Goal: Task Accomplishment & Management: Complete application form

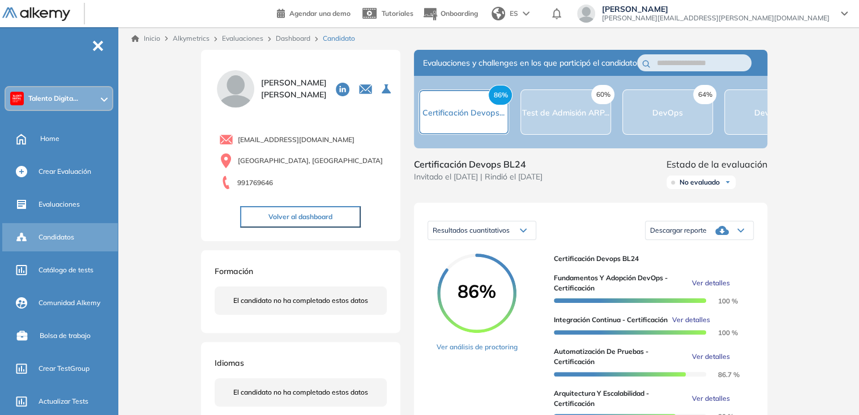
scroll to position [212, 0]
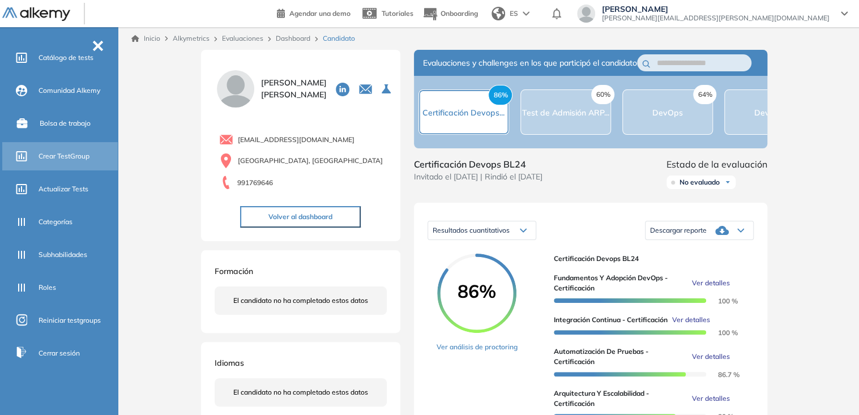
click at [56, 155] on span "Crear TestGroup" at bounding box center [64, 156] width 51 height 10
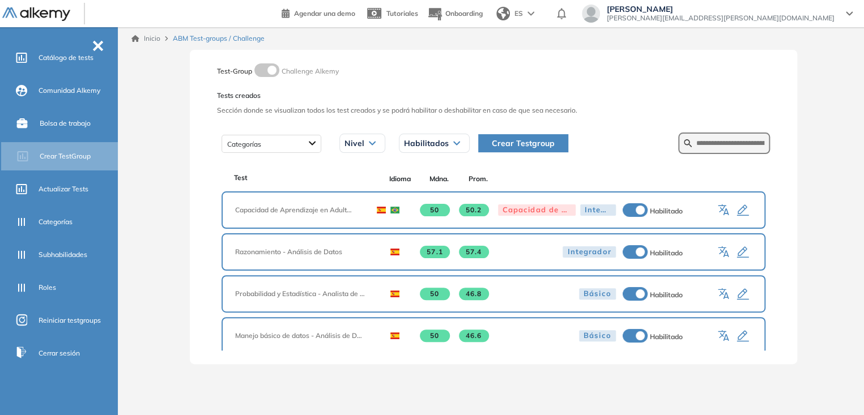
click at [529, 142] on span "Crear Testgroup" at bounding box center [523, 143] width 63 height 12
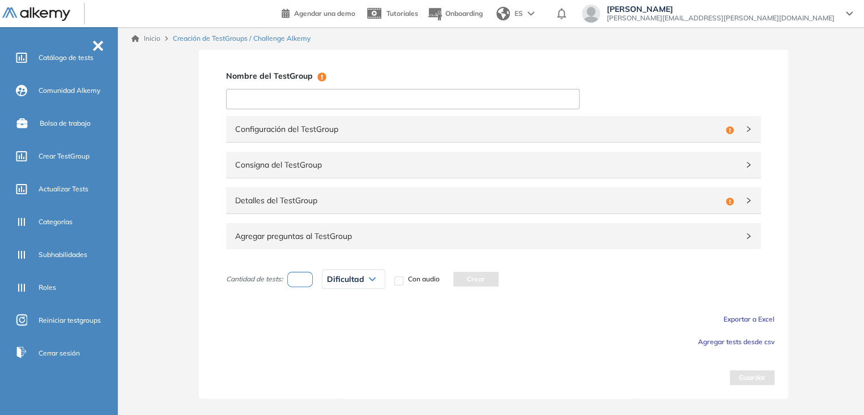
click at [477, 104] on input at bounding box center [402, 99] width 353 height 20
paste input "**********"
type input "**********"
click at [412, 131] on span "Configuración del TestGroup" at bounding box center [478, 129] width 486 height 12
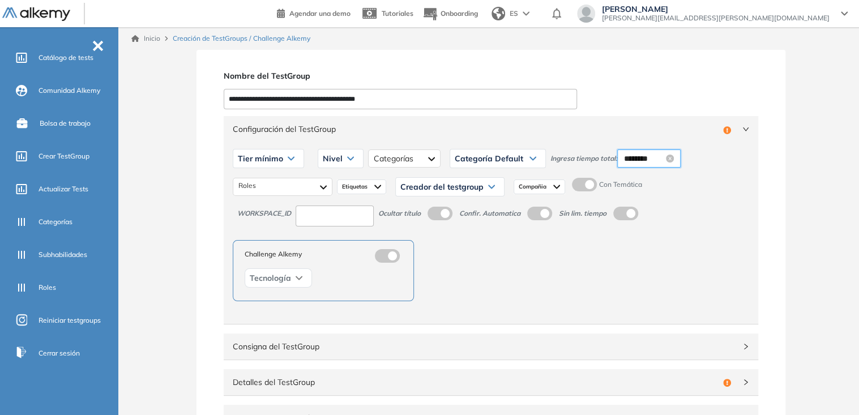
click at [638, 158] on input "********" at bounding box center [644, 158] width 40 height 12
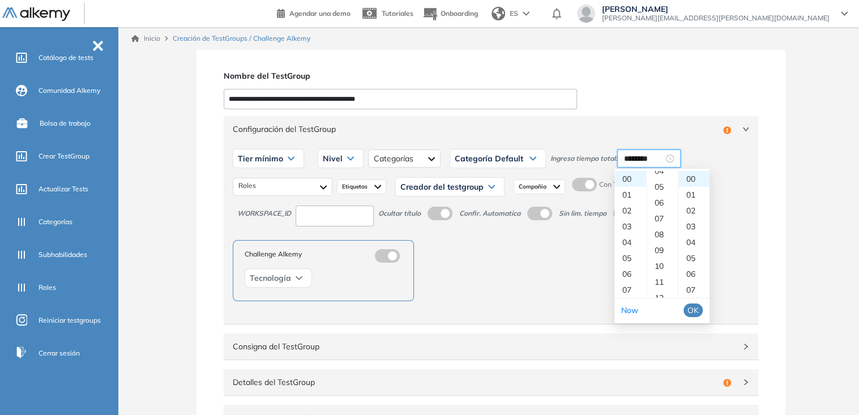
scroll to position [84, 0]
click at [660, 253] on div "10" at bounding box center [662, 253] width 31 height 16
type input "********"
click at [694, 306] on span "OK" at bounding box center [693, 310] width 11 height 12
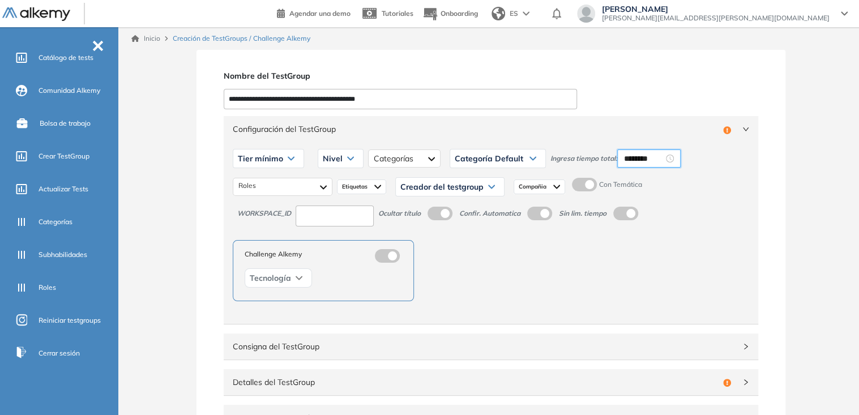
scroll to position [163, 0]
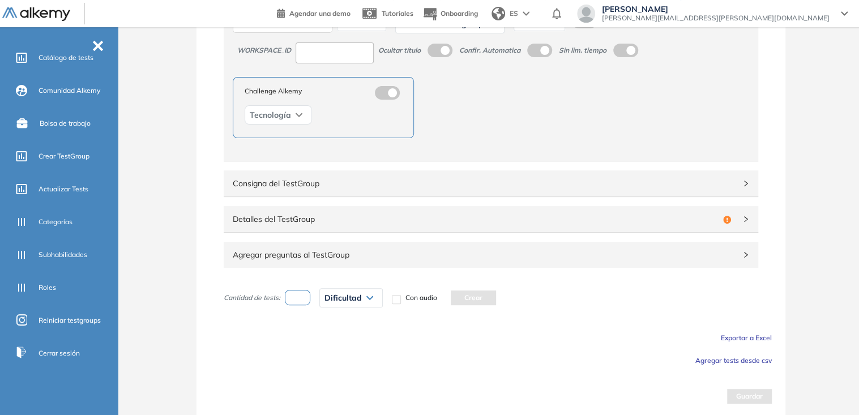
click at [706, 360] on span "Agregar tests desde csv" at bounding box center [734, 360] width 76 height 8
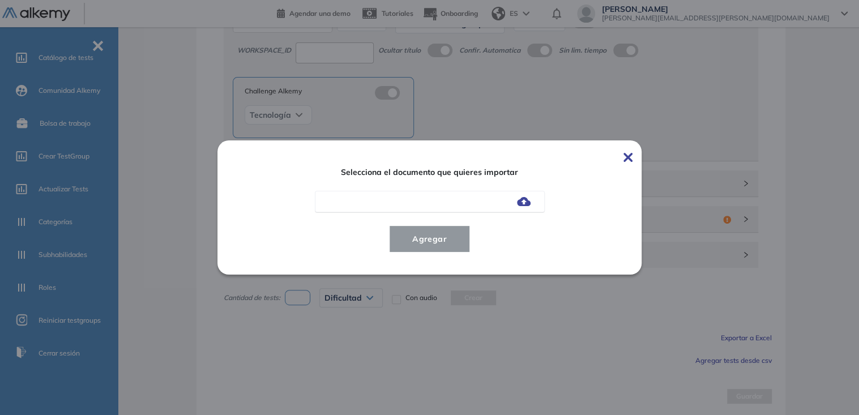
click at [531, 199] on img at bounding box center [524, 201] width 14 height 9
click at [0, 0] on input "file" at bounding box center [0, 0] width 0 height 0
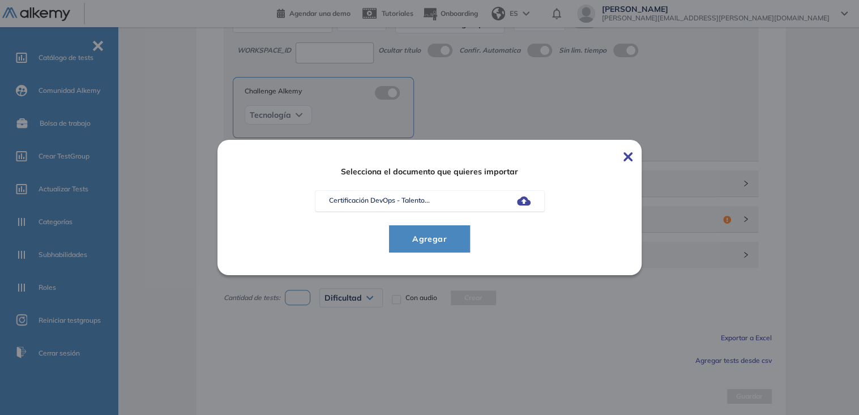
click at [429, 233] on span "Agregar" at bounding box center [429, 239] width 53 height 14
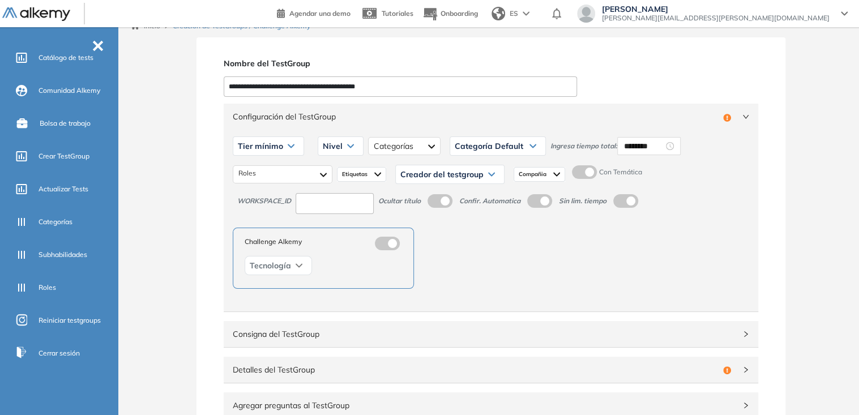
scroll to position [11, 0]
click at [293, 139] on div "Tier mínimo" at bounding box center [268, 148] width 70 height 18
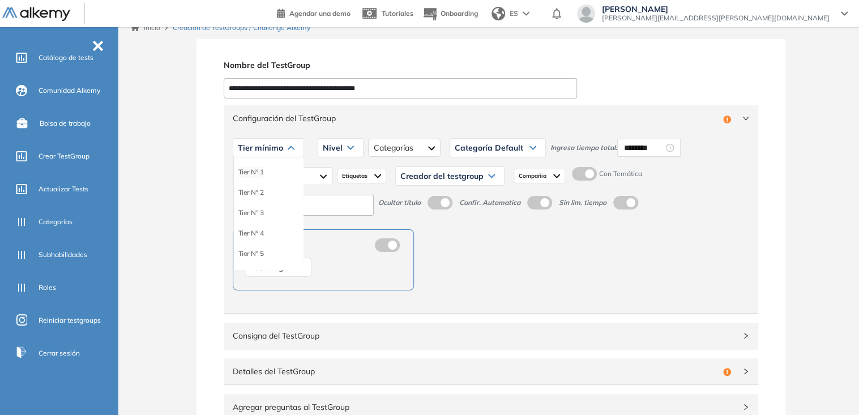
drag, startPoint x: 270, startPoint y: 175, endPoint x: 248, endPoint y: 170, distance: 22.0
click at [248, 170] on div "Tier N° 1" at bounding box center [268, 172] width 69 height 20
click at [248, 170] on li "Tier N° 1" at bounding box center [250, 172] width 25 height 11
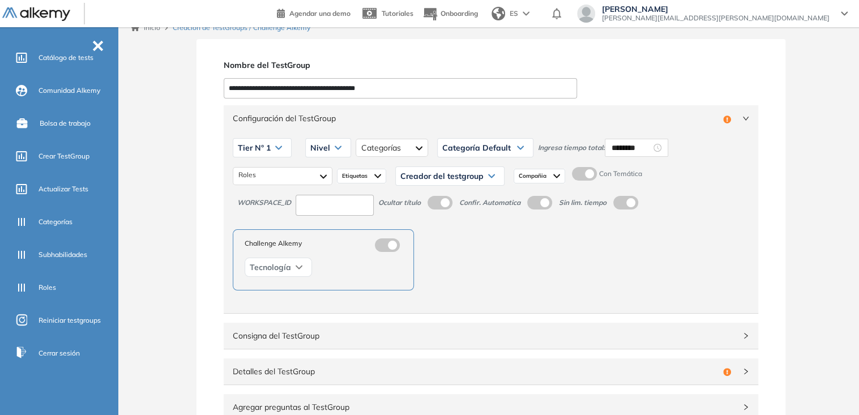
click at [321, 208] on input at bounding box center [335, 205] width 78 height 21
type input "***"
click at [309, 176] on div at bounding box center [283, 176] width 100 height 18
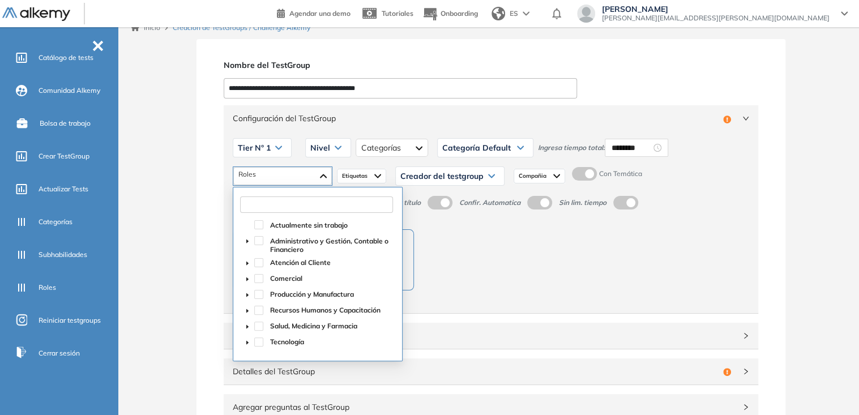
click at [304, 203] on input "text" at bounding box center [316, 205] width 153 height 16
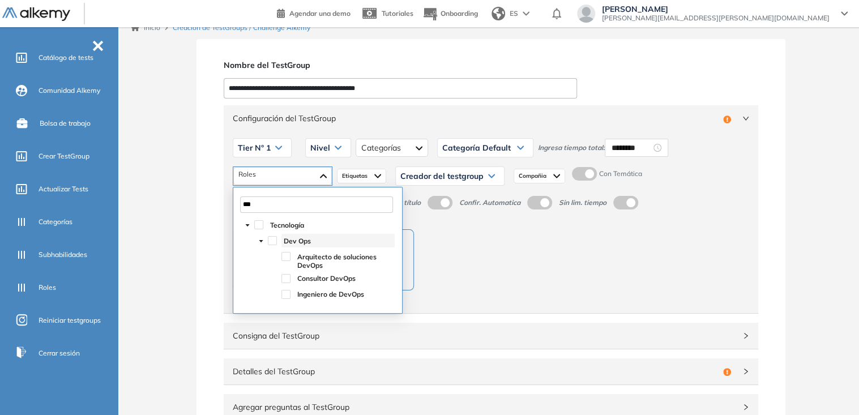
click at [304, 238] on span "Dev Ops" at bounding box center [297, 241] width 27 height 8
type input "***"
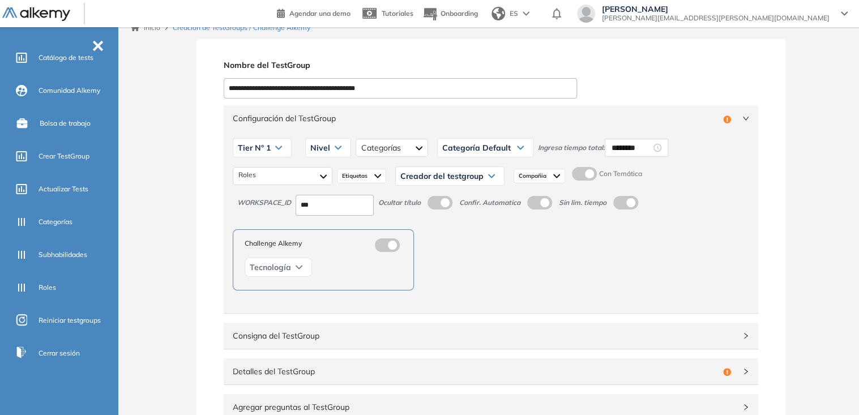
click at [335, 147] on icon at bounding box center [338, 148] width 6 height 3
click at [329, 234] on li "Integrador" at bounding box center [326, 233] width 31 height 11
click at [422, 180] on span "Creador del testgroup" at bounding box center [441, 176] width 83 height 9
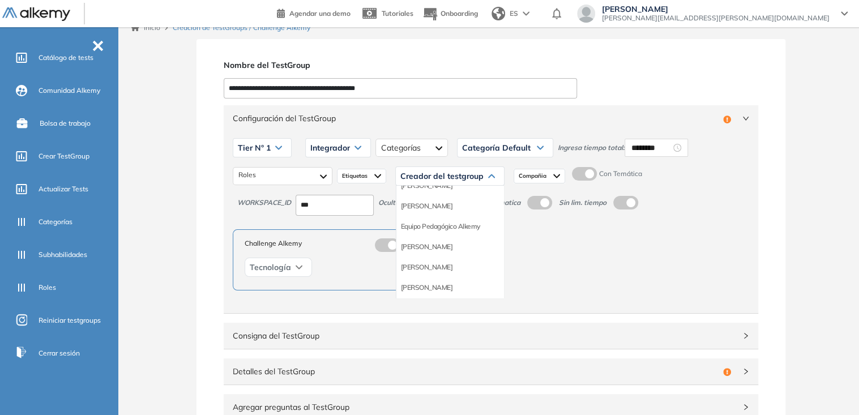
scroll to position [117, 0]
click at [442, 229] on li "Equipo Pedagógico Alkemy" at bounding box center [440, 225] width 79 height 11
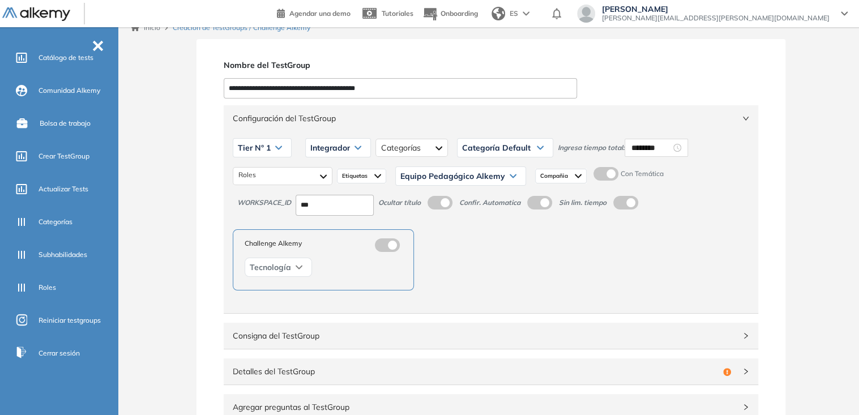
click at [599, 168] on span at bounding box center [598, 171] width 9 height 9
click at [708, 112] on span "Configuración del TestGroup" at bounding box center [484, 118] width 503 height 12
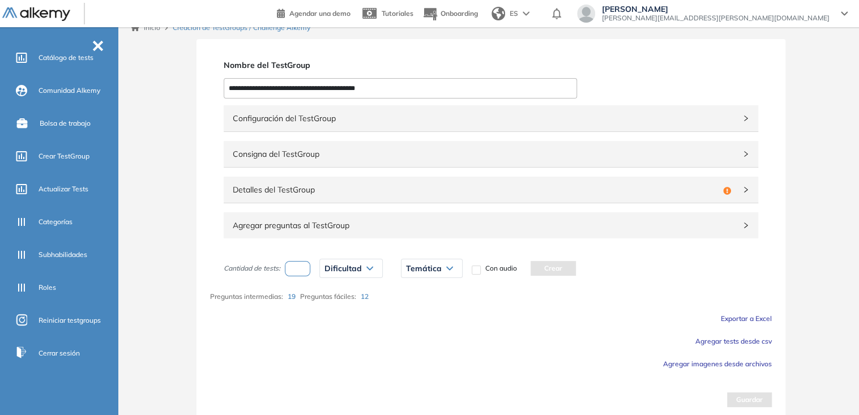
click at [680, 187] on span "Detalles del TestGroup" at bounding box center [476, 190] width 486 height 12
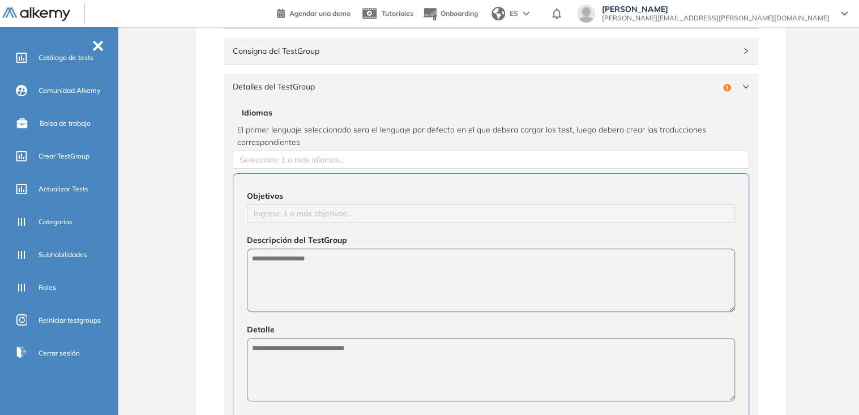
scroll to position [130, 0]
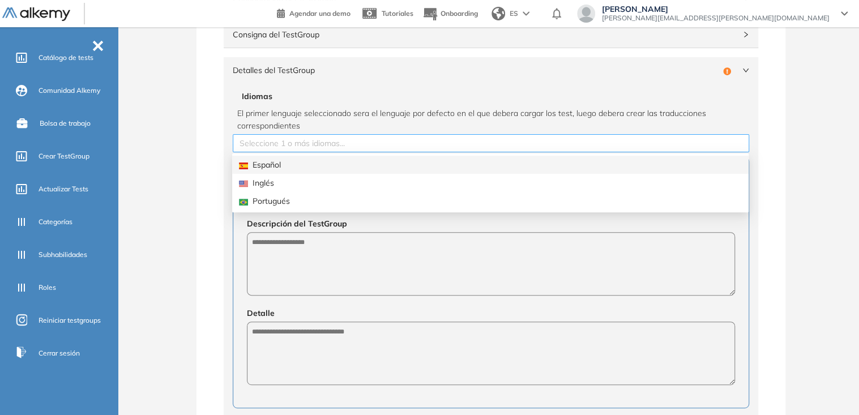
click at [403, 145] on div at bounding box center [491, 144] width 511 height 14
click at [334, 164] on div "Español" at bounding box center [490, 165] width 503 height 12
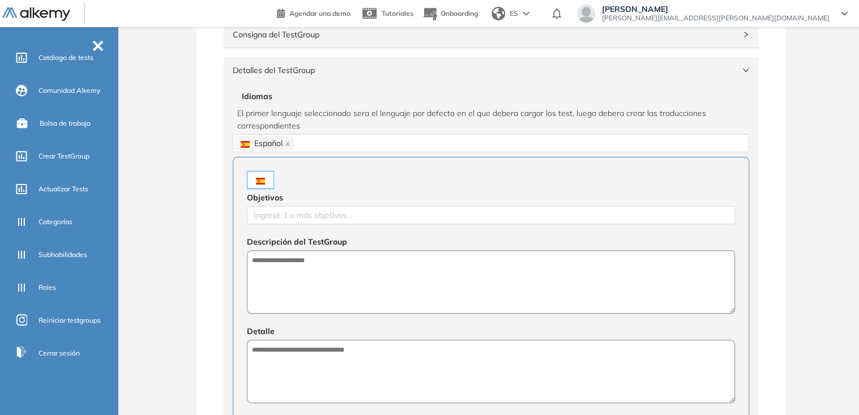
click at [206, 203] on div "**********" at bounding box center [491, 346] width 589 height 852
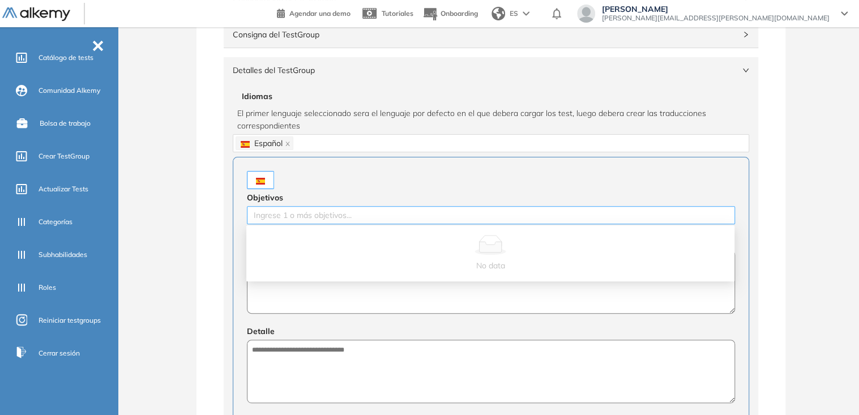
click at [269, 212] on div at bounding box center [491, 215] width 483 height 14
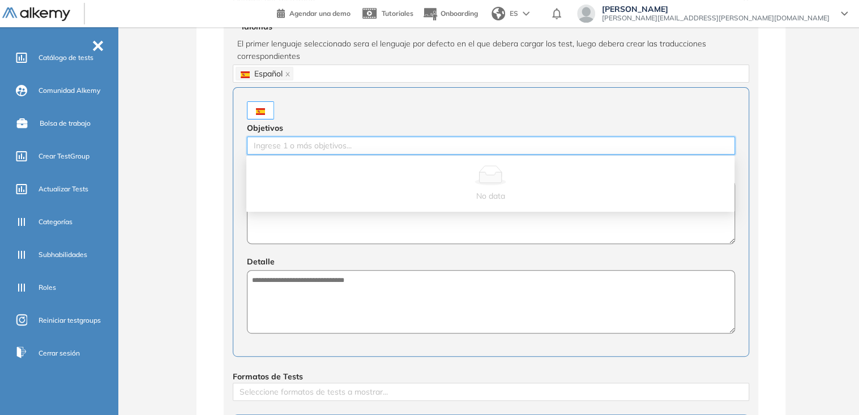
scroll to position [200, 0]
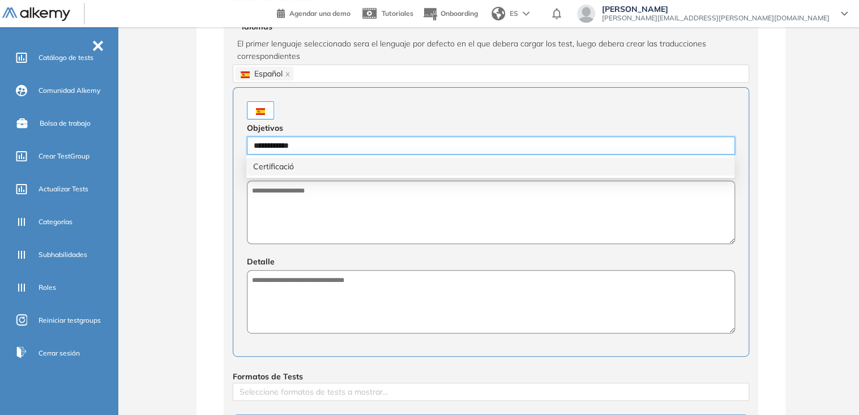
type input "**********"
type input "******"
type input "*********"
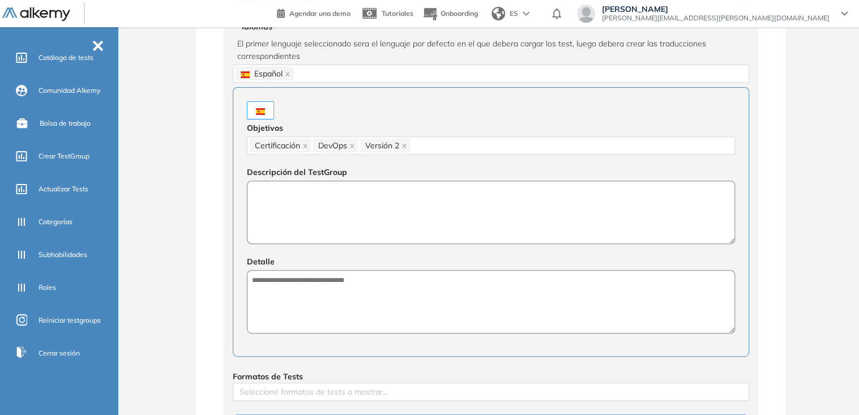
click at [281, 237] on textarea at bounding box center [491, 212] width 488 height 63
click at [344, 187] on textarea "**********" at bounding box center [491, 212] width 488 height 63
type textarea "**********"
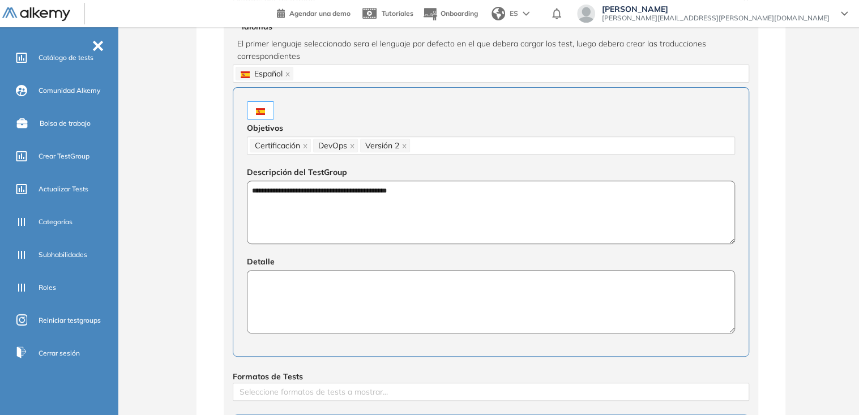
click at [365, 283] on textarea at bounding box center [491, 301] width 488 height 63
paste textarea "**********"
type textarea "**********"
click at [422, 190] on textarea "**********" at bounding box center [491, 212] width 488 height 63
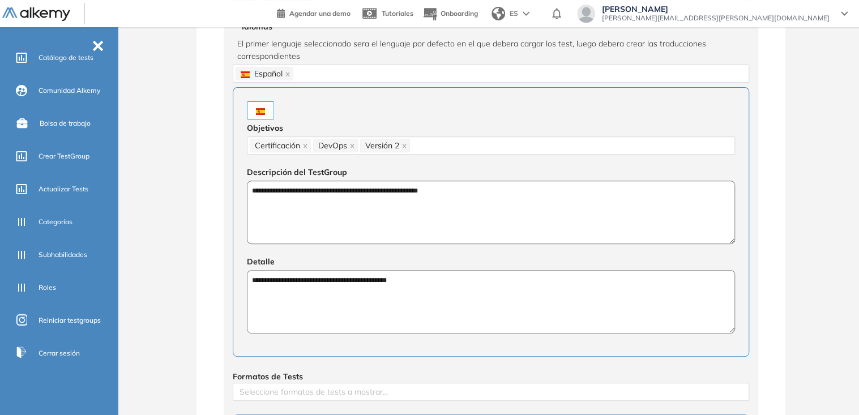
click at [422, 190] on textarea "**********" at bounding box center [491, 212] width 488 height 63
type textarea "**********"
click at [364, 281] on textarea "**********" at bounding box center [491, 301] width 488 height 63
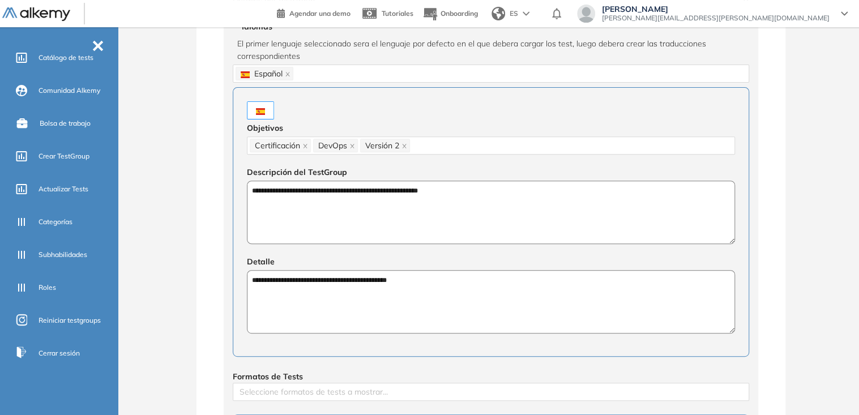
click at [364, 281] on textarea "**********" at bounding box center [491, 301] width 488 height 63
paste textarea "**********"
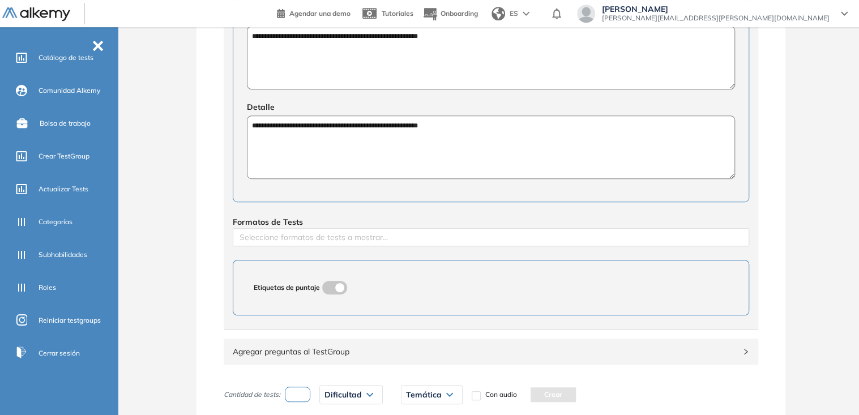
scroll to position [358, 0]
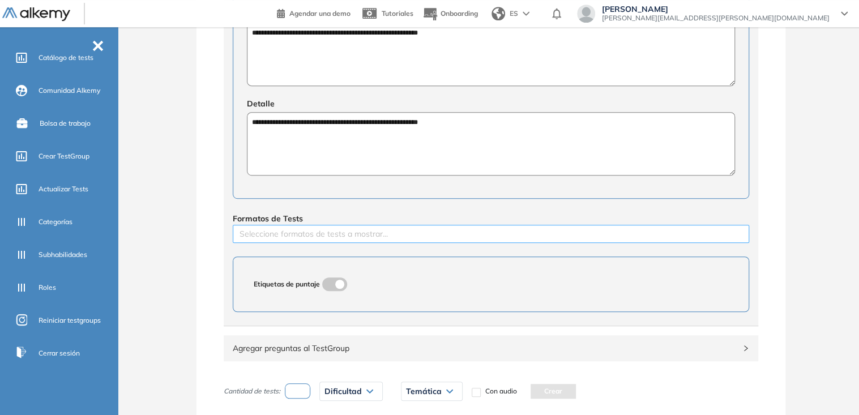
click at [385, 237] on div at bounding box center [491, 234] width 511 height 14
type textarea "**********"
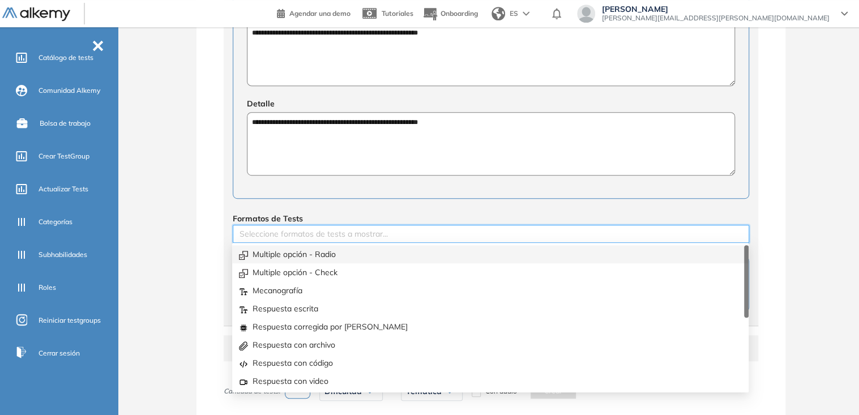
click at [363, 251] on div "Multiple opción - Radio" at bounding box center [490, 254] width 503 height 12
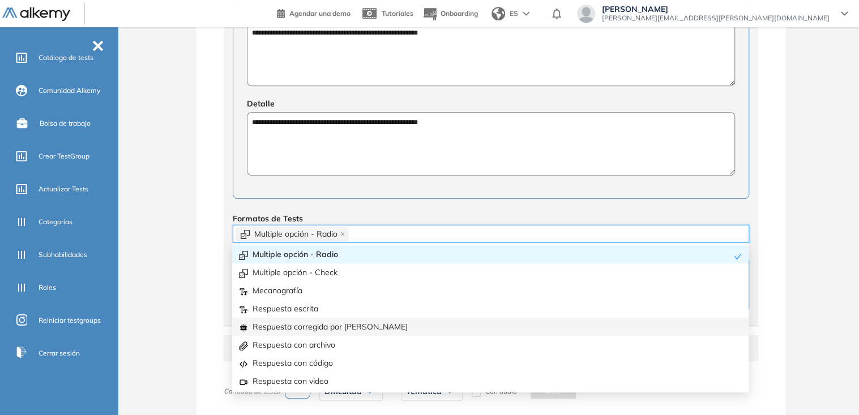
click at [355, 323] on div "Respuesta corregida por [PERSON_NAME]" at bounding box center [490, 327] width 503 height 12
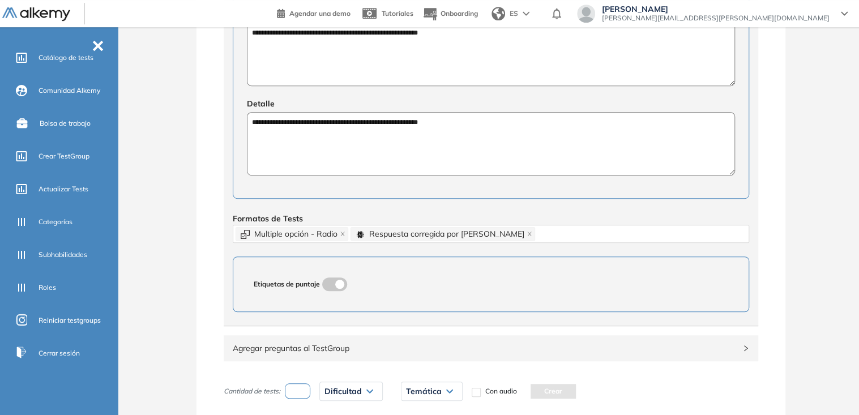
click at [197, 273] on div "**********" at bounding box center [491, 118] width 589 height 852
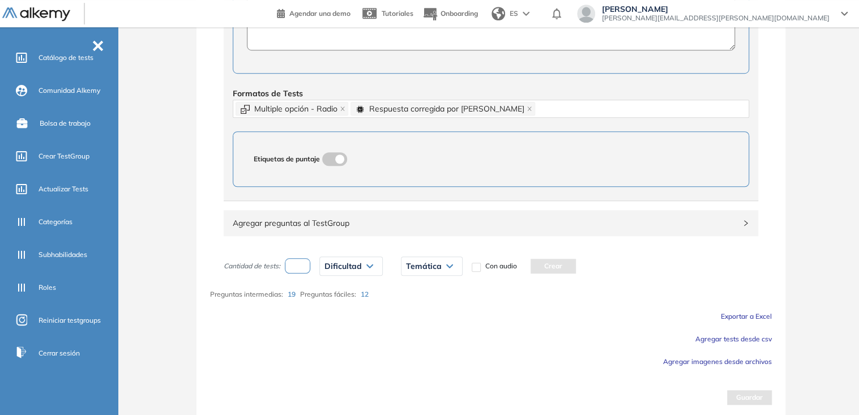
click at [293, 268] on input "number" at bounding box center [298, 265] width 26 height 15
type input "*"
click at [334, 265] on span "Dificultad" at bounding box center [343, 266] width 37 height 9
click at [335, 305] on li "Fácil" at bounding box center [332, 310] width 14 height 11
click at [402, 272] on div "Temática" at bounding box center [412, 266] width 61 height 18
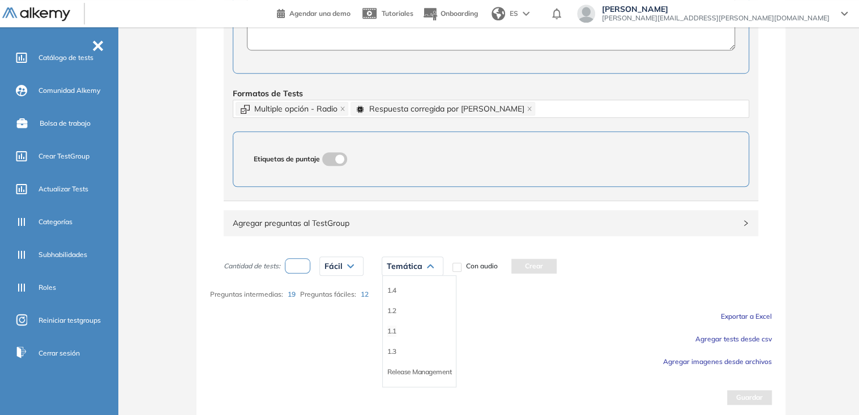
click at [394, 331] on li "1.1" at bounding box center [391, 331] width 9 height 11
click at [507, 259] on button "Crear" at bounding box center [509, 266] width 45 height 15
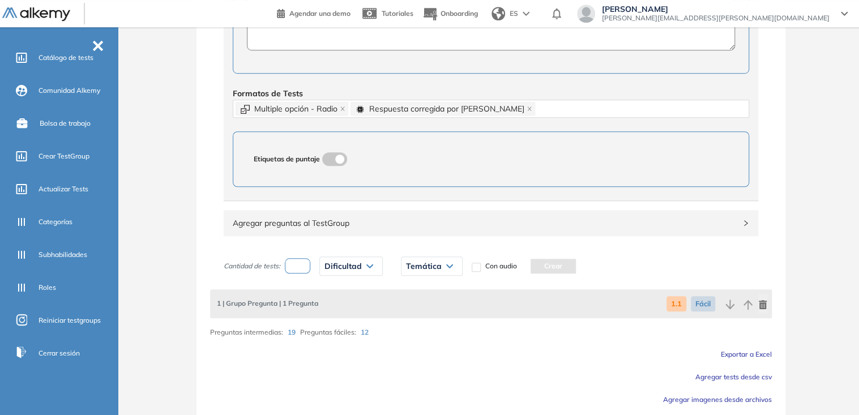
click at [297, 260] on input "number" at bounding box center [298, 265] width 26 height 15
type input "*"
click at [329, 265] on span "Dificultad" at bounding box center [343, 266] width 37 height 9
click at [348, 327] on li "Intermedia" at bounding box center [341, 331] width 32 height 11
click at [433, 265] on span "Temática" at bounding box center [428, 266] width 36 height 9
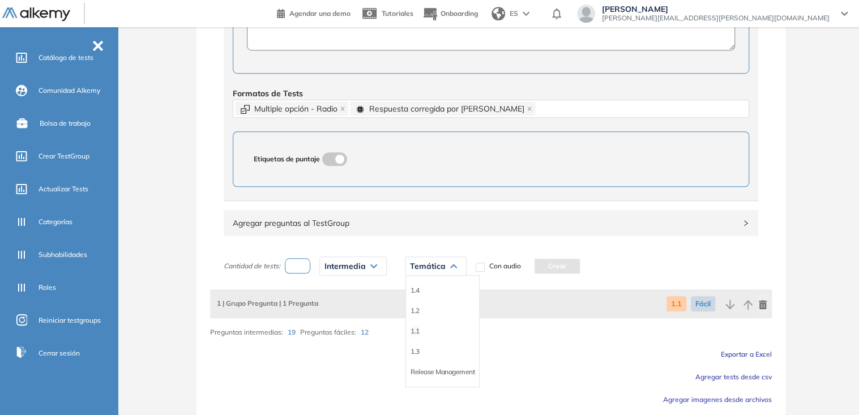
click at [415, 328] on li "1.1" at bounding box center [415, 331] width 9 height 11
click at [527, 260] on button "Crear" at bounding box center [532, 266] width 45 height 15
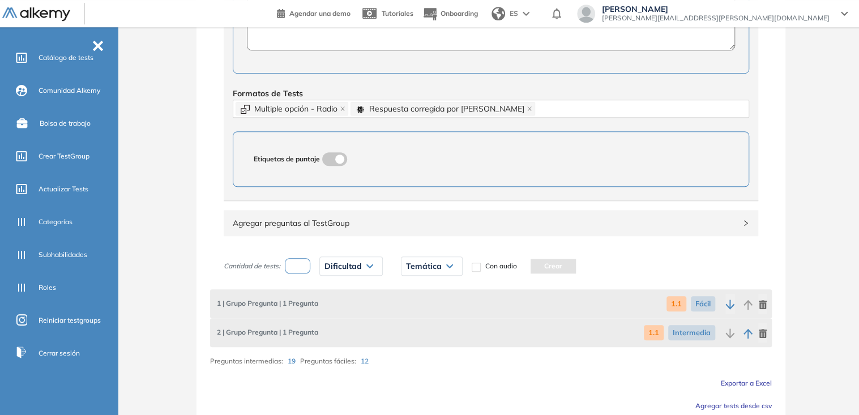
click at [290, 265] on input "number" at bounding box center [298, 265] width 26 height 15
type input "*"
click at [357, 268] on div "Dificultad" at bounding box center [351, 266] width 62 height 18
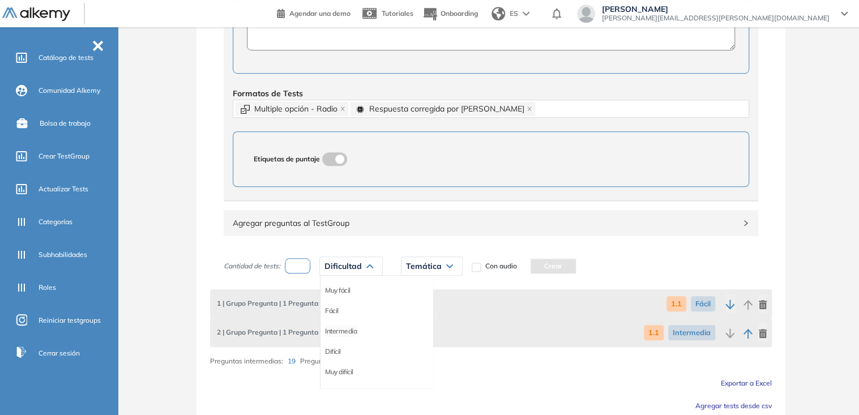
click at [355, 329] on li "Intermedia" at bounding box center [341, 331] width 32 height 11
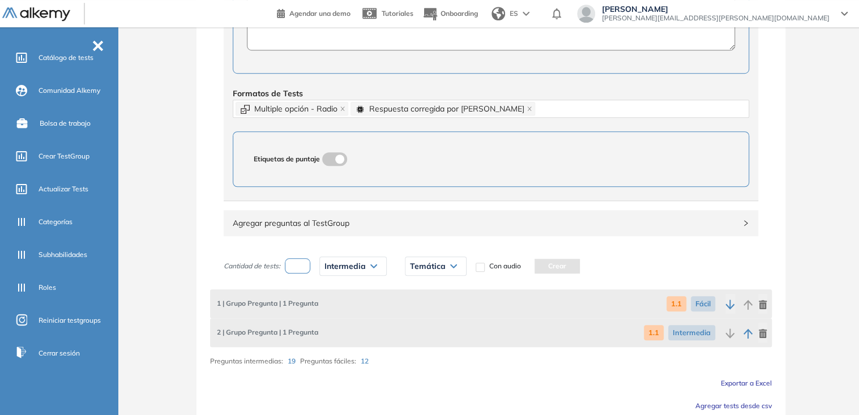
click at [423, 266] on span "Temática" at bounding box center [428, 266] width 36 height 9
click at [414, 309] on li "1.2" at bounding box center [415, 310] width 9 height 11
click at [533, 271] on div "Cantidad de tests: * Intermedia Muy fácil Fácil Intermedia Difícil Muy difícil …" at bounding box center [392, 266] width 337 height 28
click at [540, 265] on button "Crear" at bounding box center [532, 266] width 45 height 15
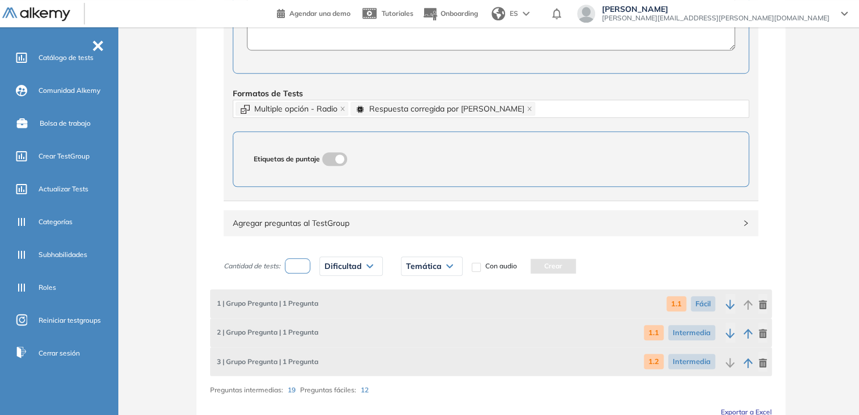
click at [296, 268] on input "number" at bounding box center [298, 265] width 26 height 15
type input "*"
click at [358, 267] on span "Dificultad" at bounding box center [343, 266] width 37 height 9
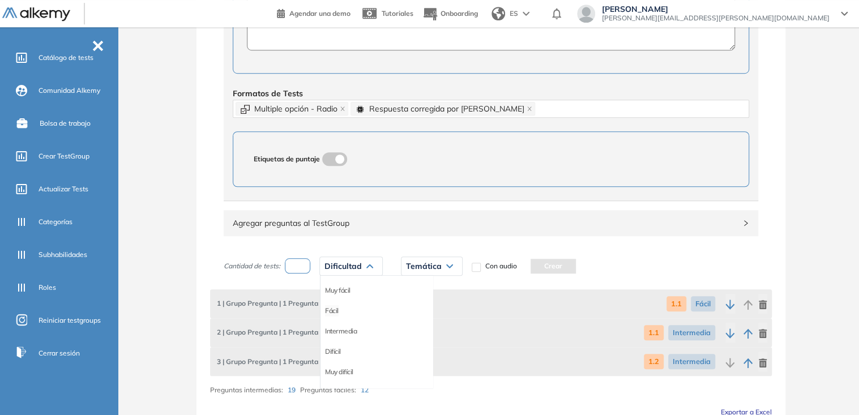
click at [334, 310] on li "Fácil" at bounding box center [332, 310] width 14 height 11
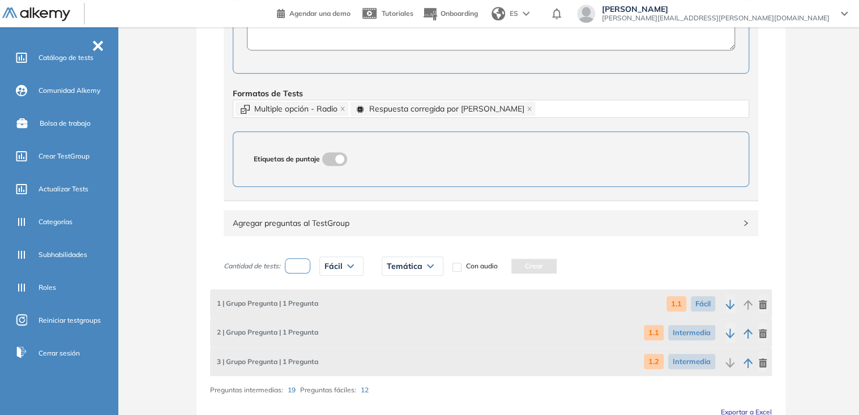
click at [411, 268] on div "Temática" at bounding box center [412, 266] width 61 height 18
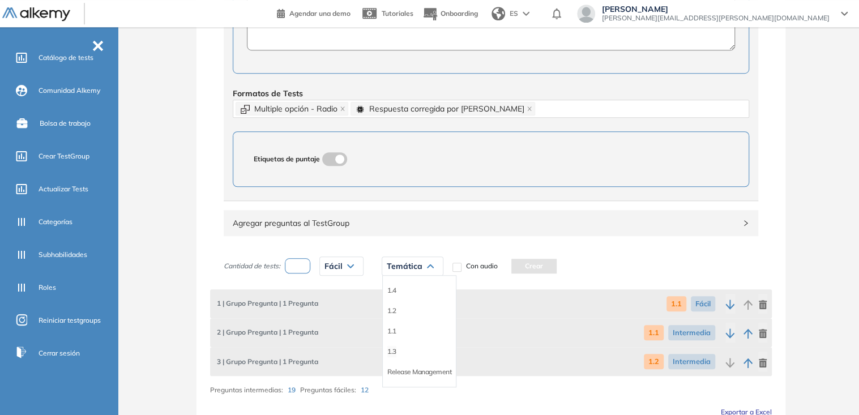
click at [394, 347] on li "1.3" at bounding box center [391, 351] width 9 height 11
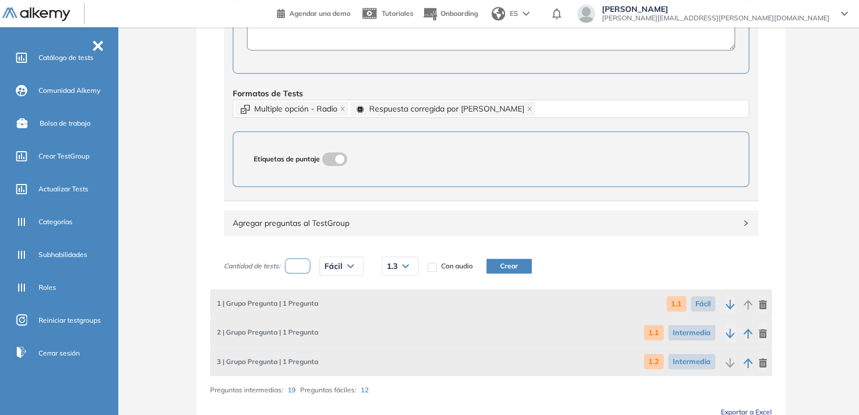
click at [503, 264] on button "Crear" at bounding box center [509, 266] width 45 height 15
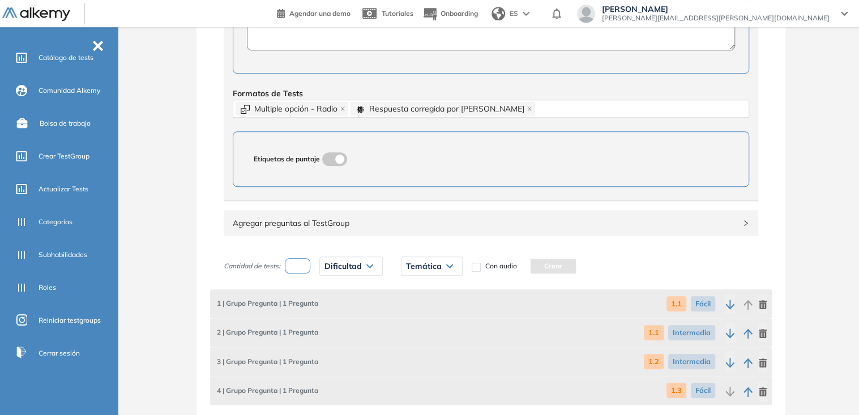
click at [300, 267] on input "number" at bounding box center [298, 265] width 26 height 15
type input "*"
click at [335, 262] on span "Dificultad" at bounding box center [343, 266] width 37 height 9
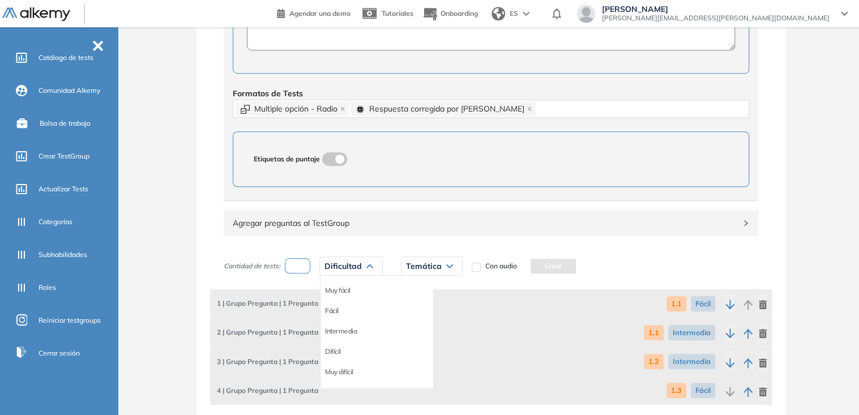
click at [335, 309] on li "Fácil" at bounding box center [332, 310] width 14 height 11
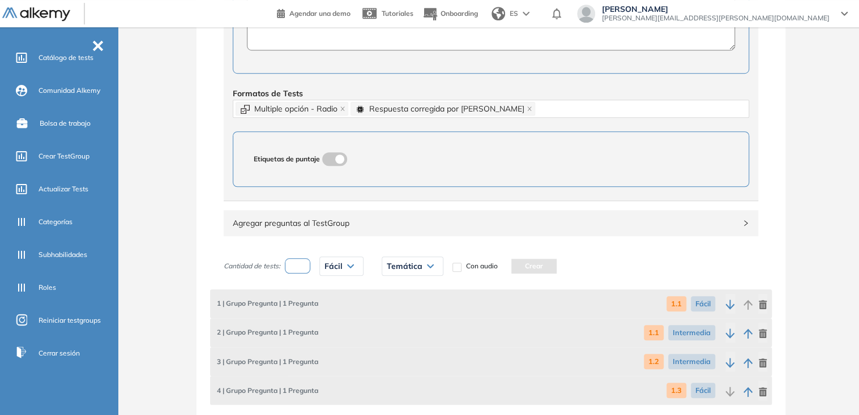
click at [409, 257] on div "Temática" at bounding box center [412, 266] width 61 height 18
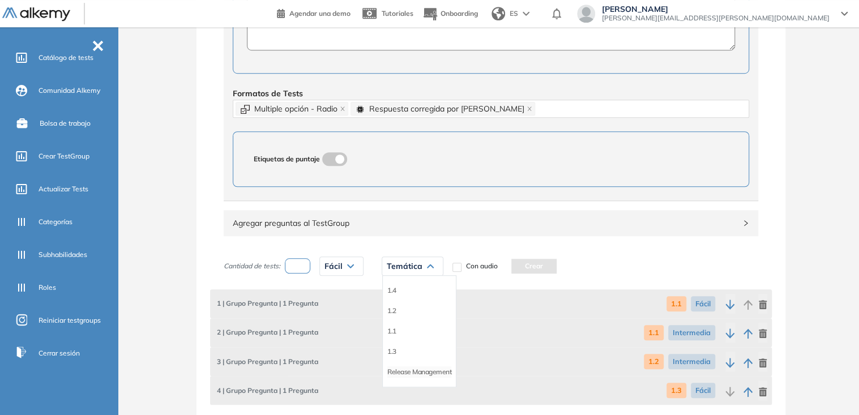
click at [429, 368] on li "Release Management" at bounding box center [419, 371] width 64 height 11
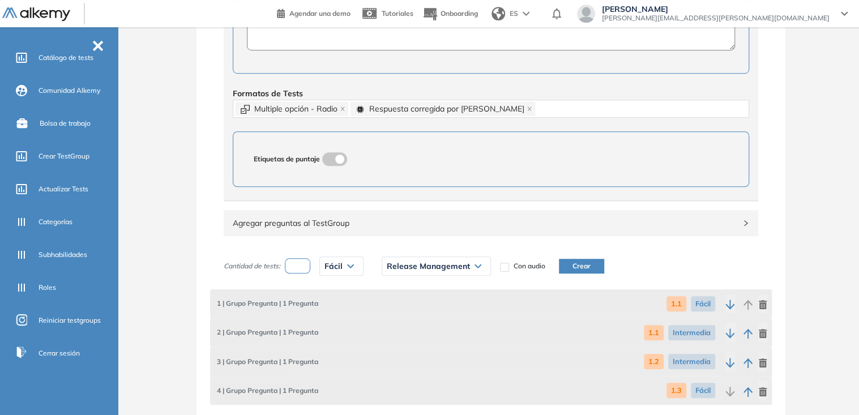
click at [571, 264] on button "Crear" at bounding box center [581, 266] width 45 height 15
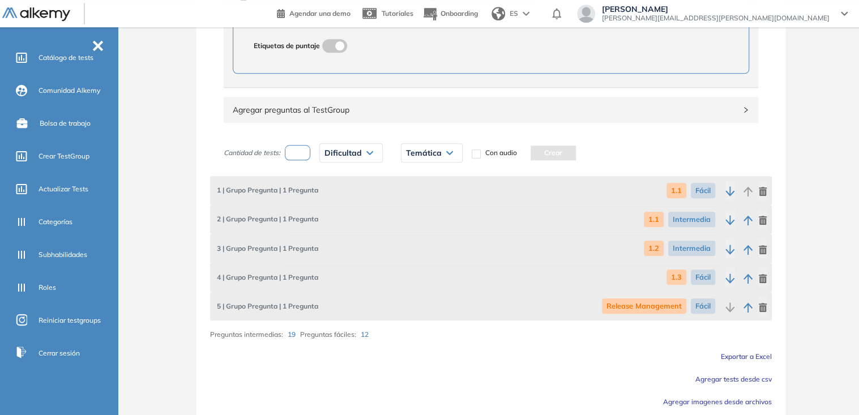
scroll to position [597, 0]
click at [302, 155] on input "number" at bounding box center [298, 151] width 26 height 15
type input "*"
click at [345, 150] on span "Dificultad" at bounding box center [343, 152] width 37 height 9
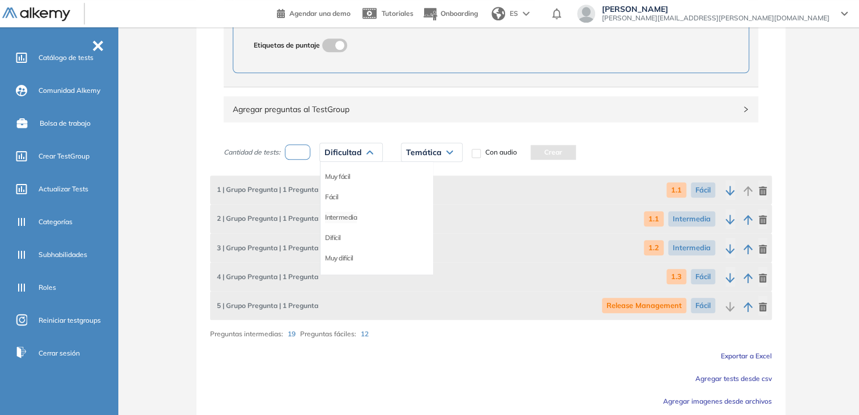
click at [342, 214] on li "Intermedia" at bounding box center [341, 217] width 32 height 11
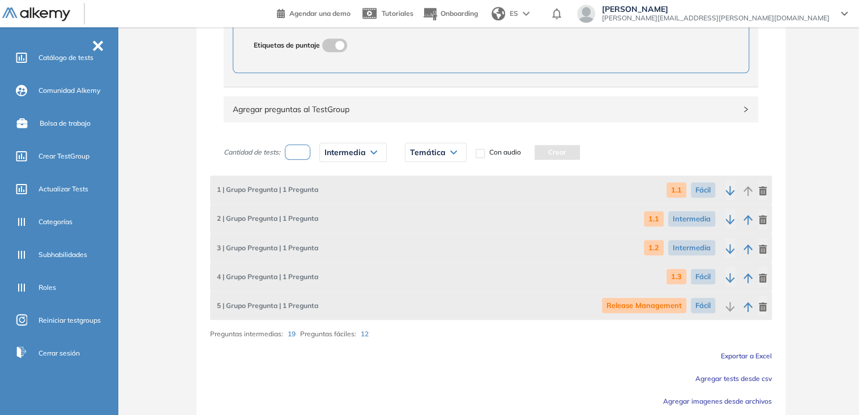
click at [433, 148] on span "Temática" at bounding box center [428, 152] width 36 height 9
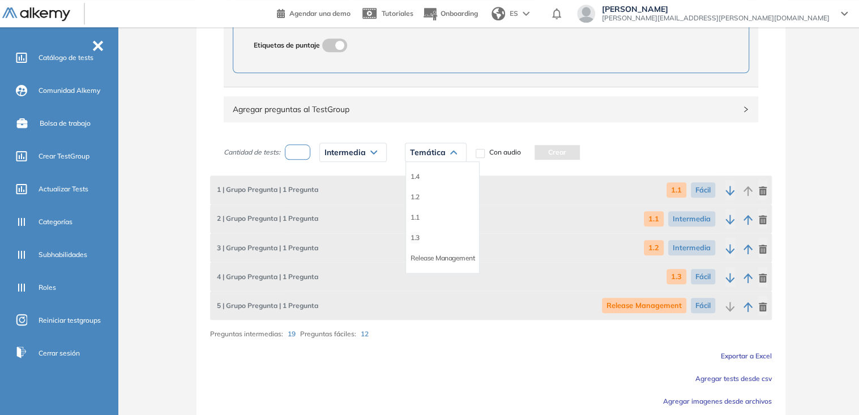
click at [418, 234] on li "1.3" at bounding box center [415, 237] width 9 height 11
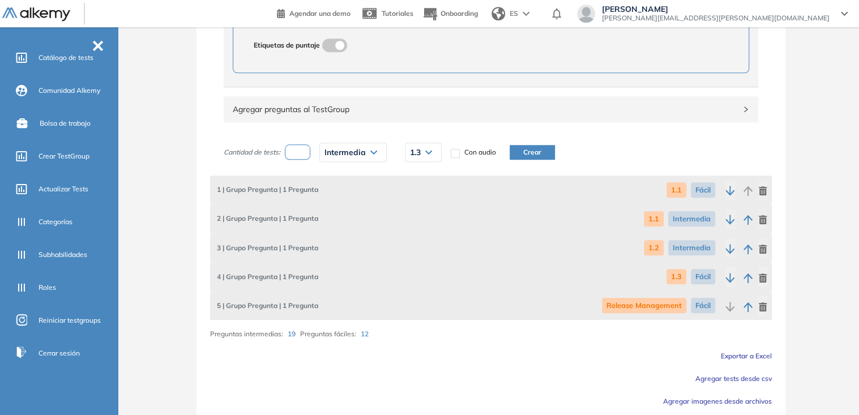
click at [528, 157] on div "Cantidad de tests: * Intermedia Muy fácil Fácil Intermedia Difícil Muy difícil …" at bounding box center [392, 152] width 337 height 28
click at [536, 151] on button "Crear" at bounding box center [532, 152] width 45 height 15
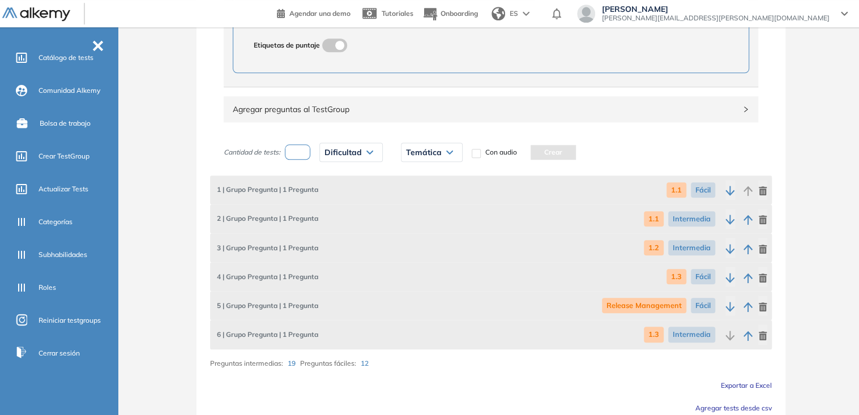
click at [305, 155] on input "number" at bounding box center [298, 151] width 26 height 15
type input "*"
click at [346, 150] on span "Dificultad" at bounding box center [343, 152] width 37 height 9
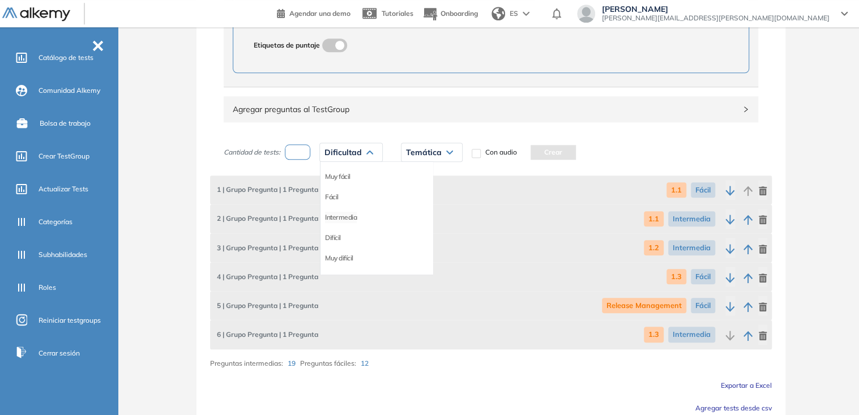
click at [348, 214] on li "Intermedia" at bounding box center [341, 217] width 32 height 11
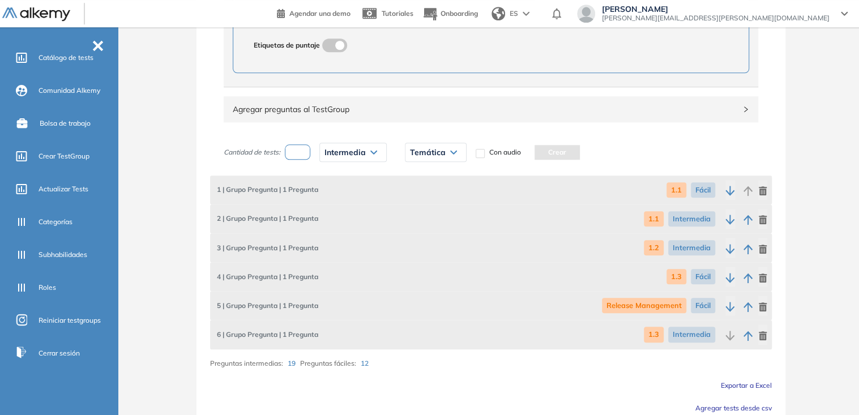
click at [429, 148] on span "Temática" at bounding box center [428, 152] width 36 height 9
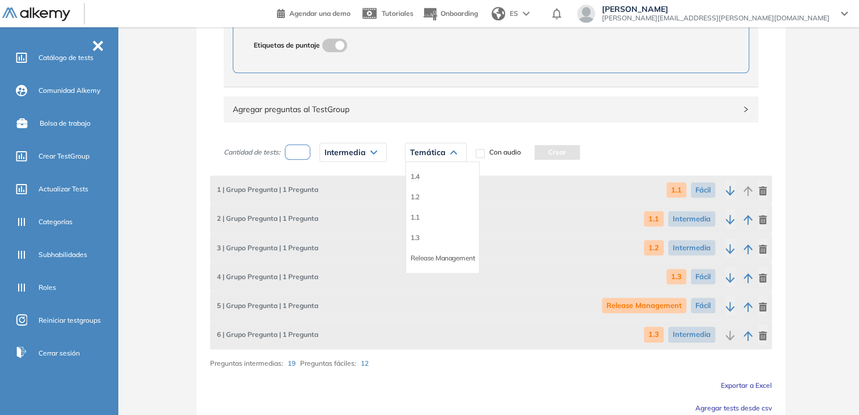
click at [416, 173] on li "1.4" at bounding box center [415, 176] width 9 height 11
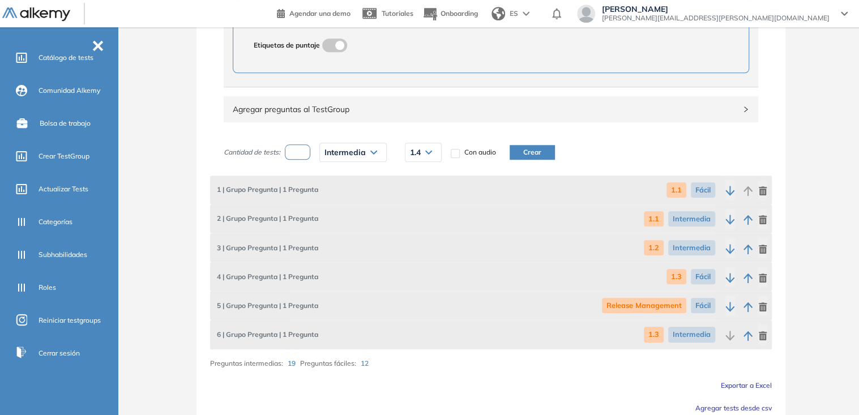
click at [529, 145] on button "Crear" at bounding box center [532, 152] width 45 height 15
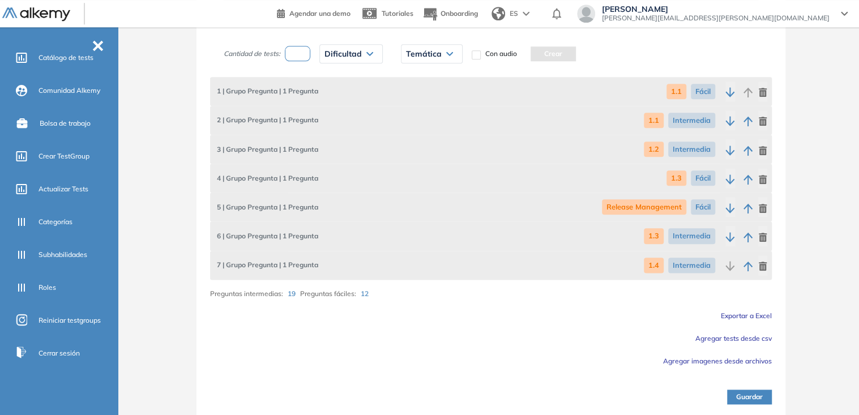
scroll to position [695, 0]
click at [749, 395] on button "Guardar" at bounding box center [749, 397] width 45 height 15
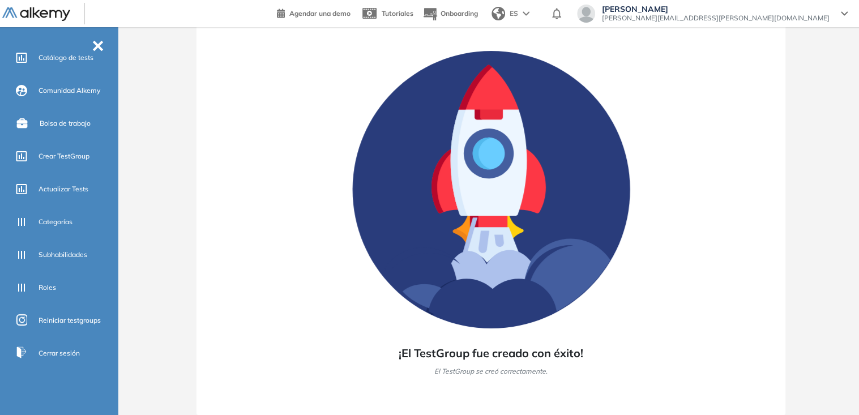
scroll to position [33, 0]
